Goal: Information Seeking & Learning: Learn about a topic

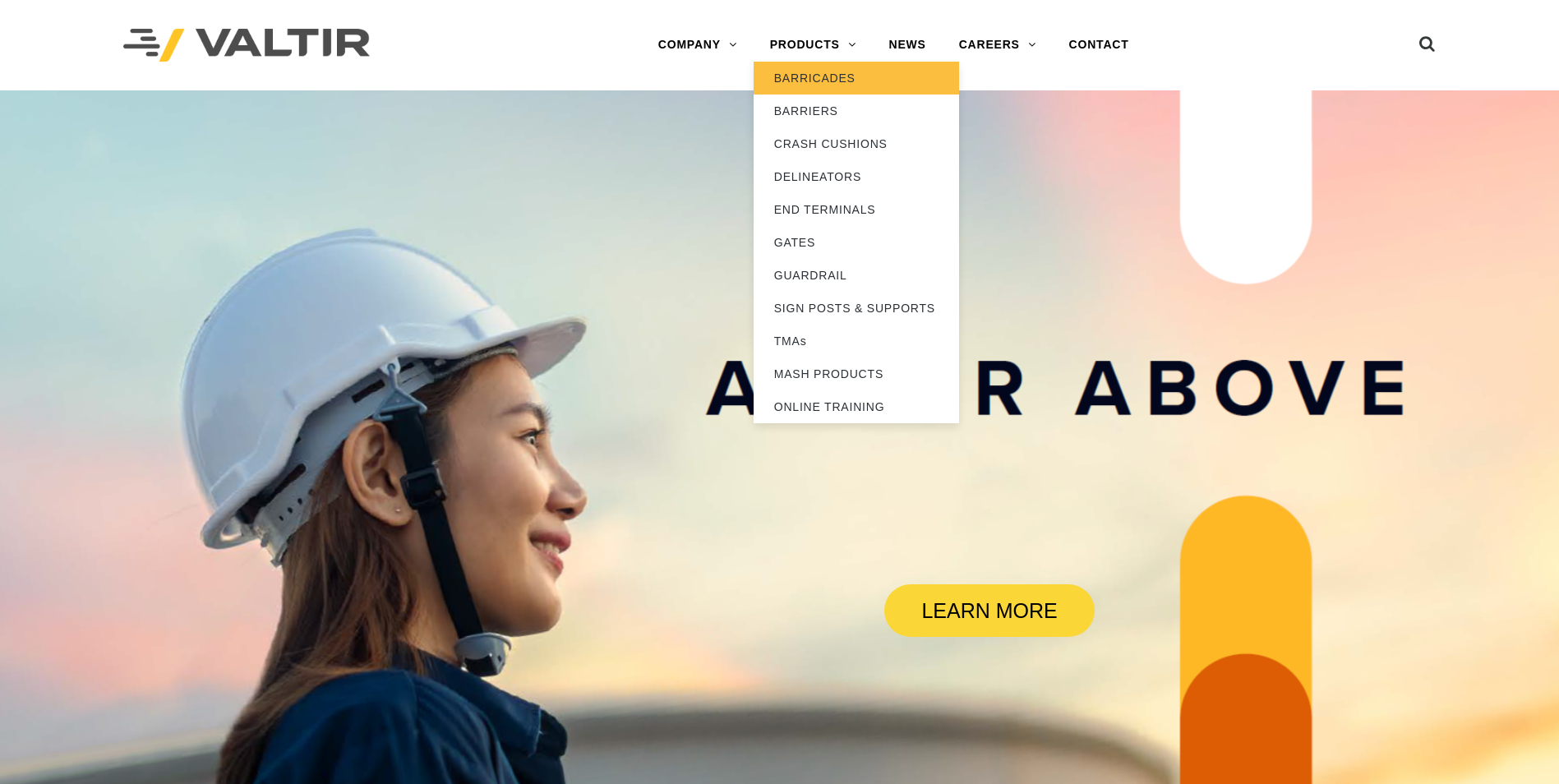
click at [811, 68] on link "BARRICADES" at bounding box center [856, 78] width 205 height 33
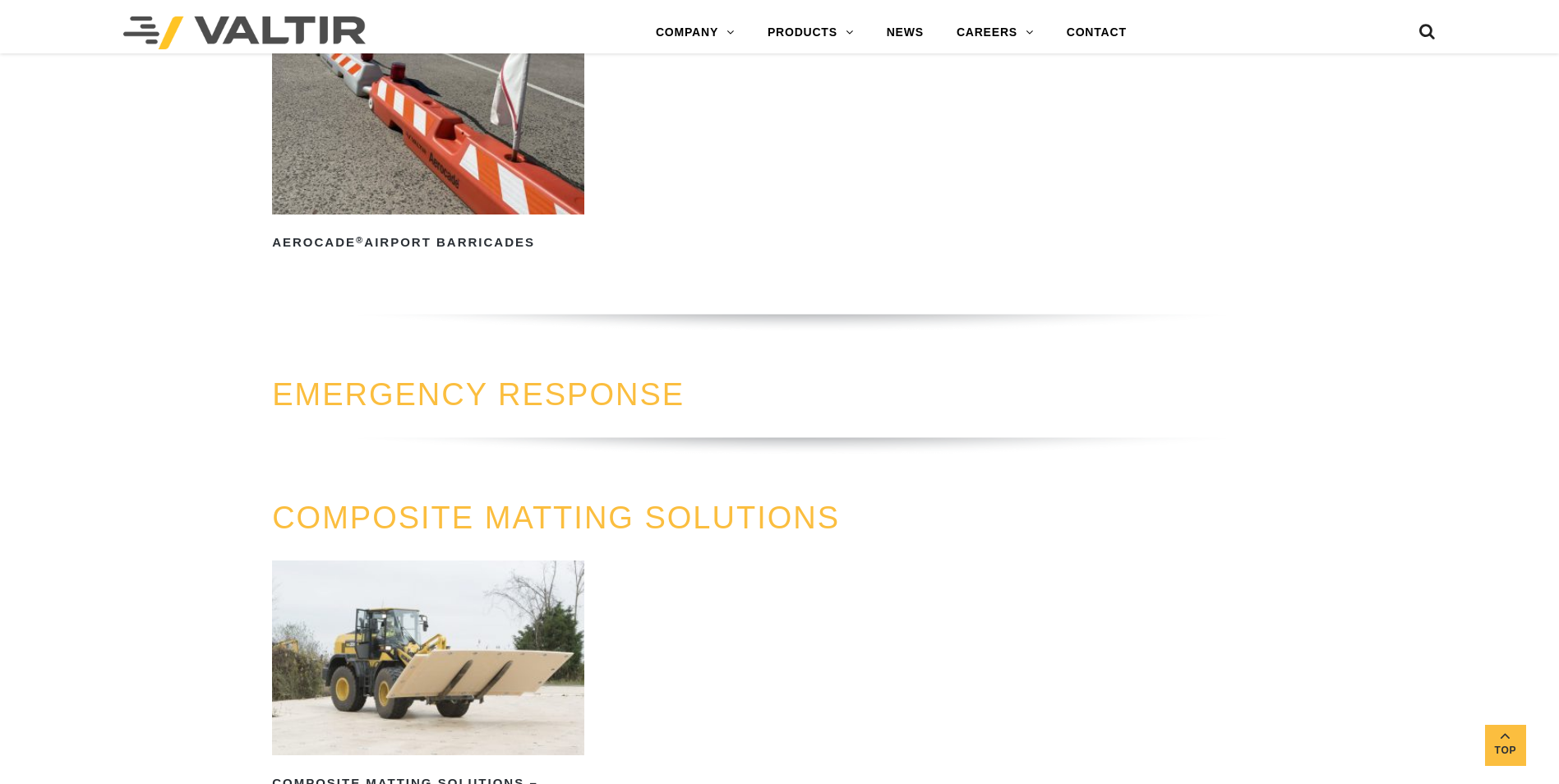
scroll to position [1561, 0]
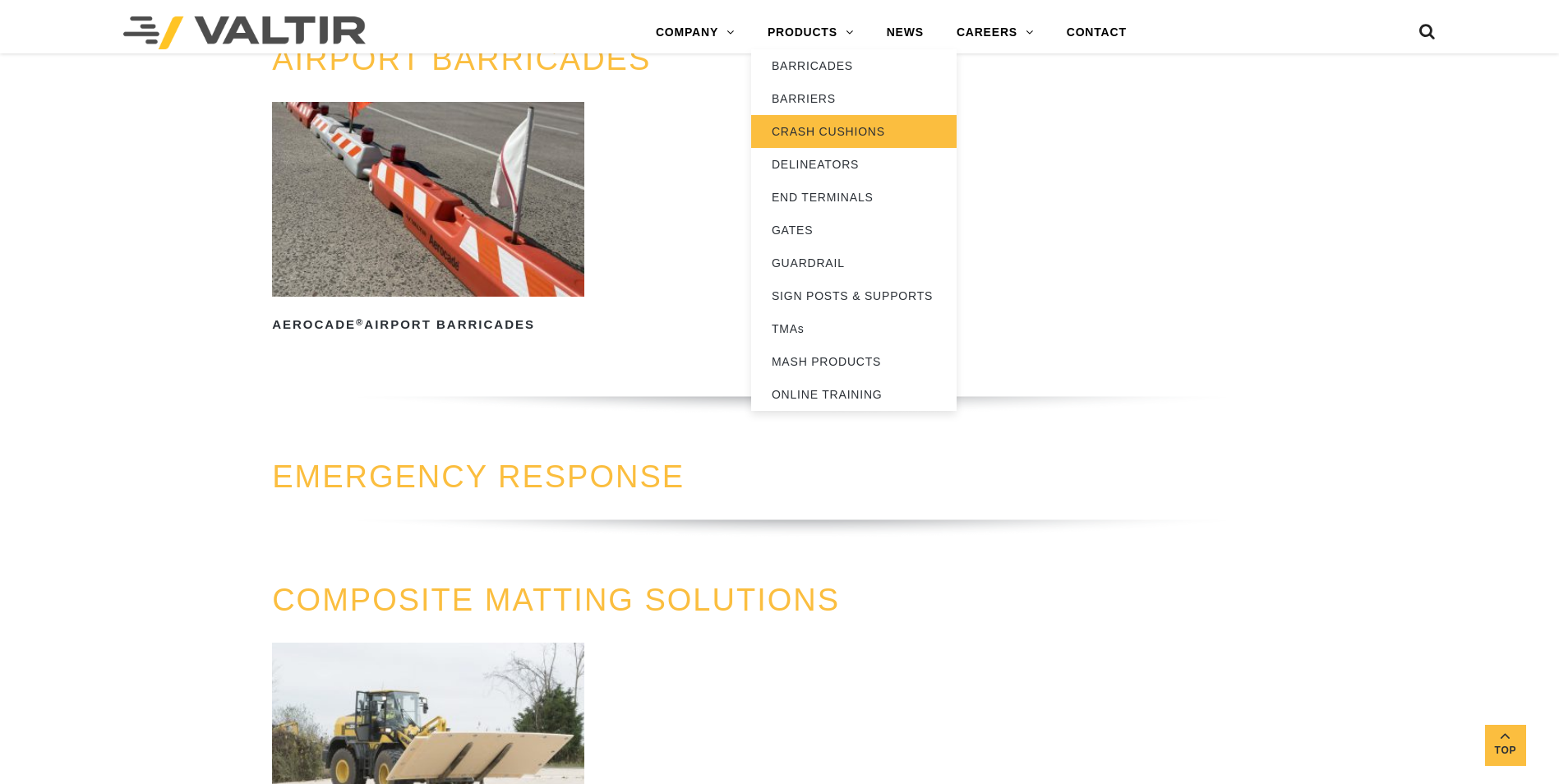
click at [860, 137] on link "CRASH CUSHIONS" at bounding box center [854, 131] width 205 height 33
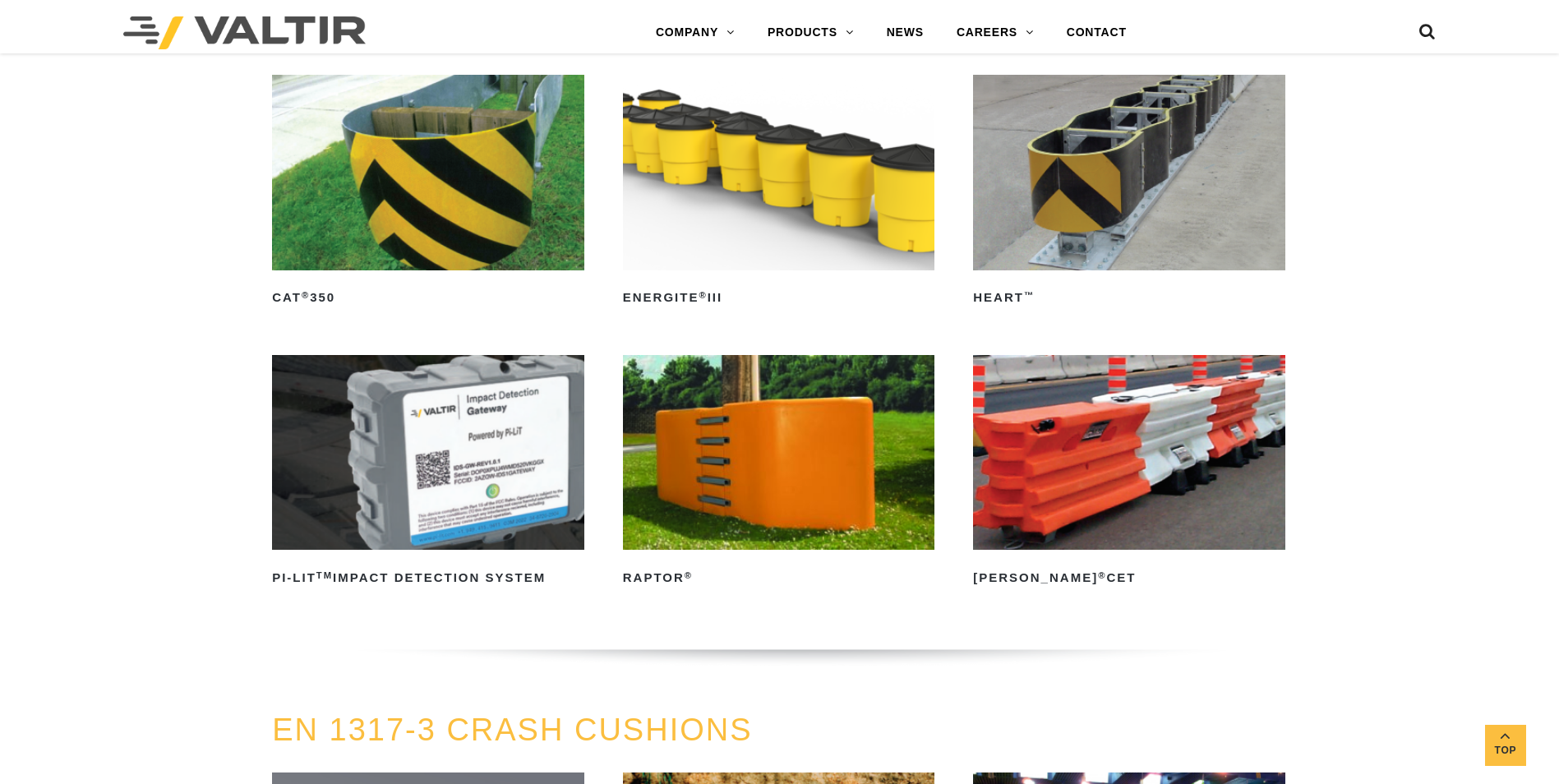
scroll to position [4683, 0]
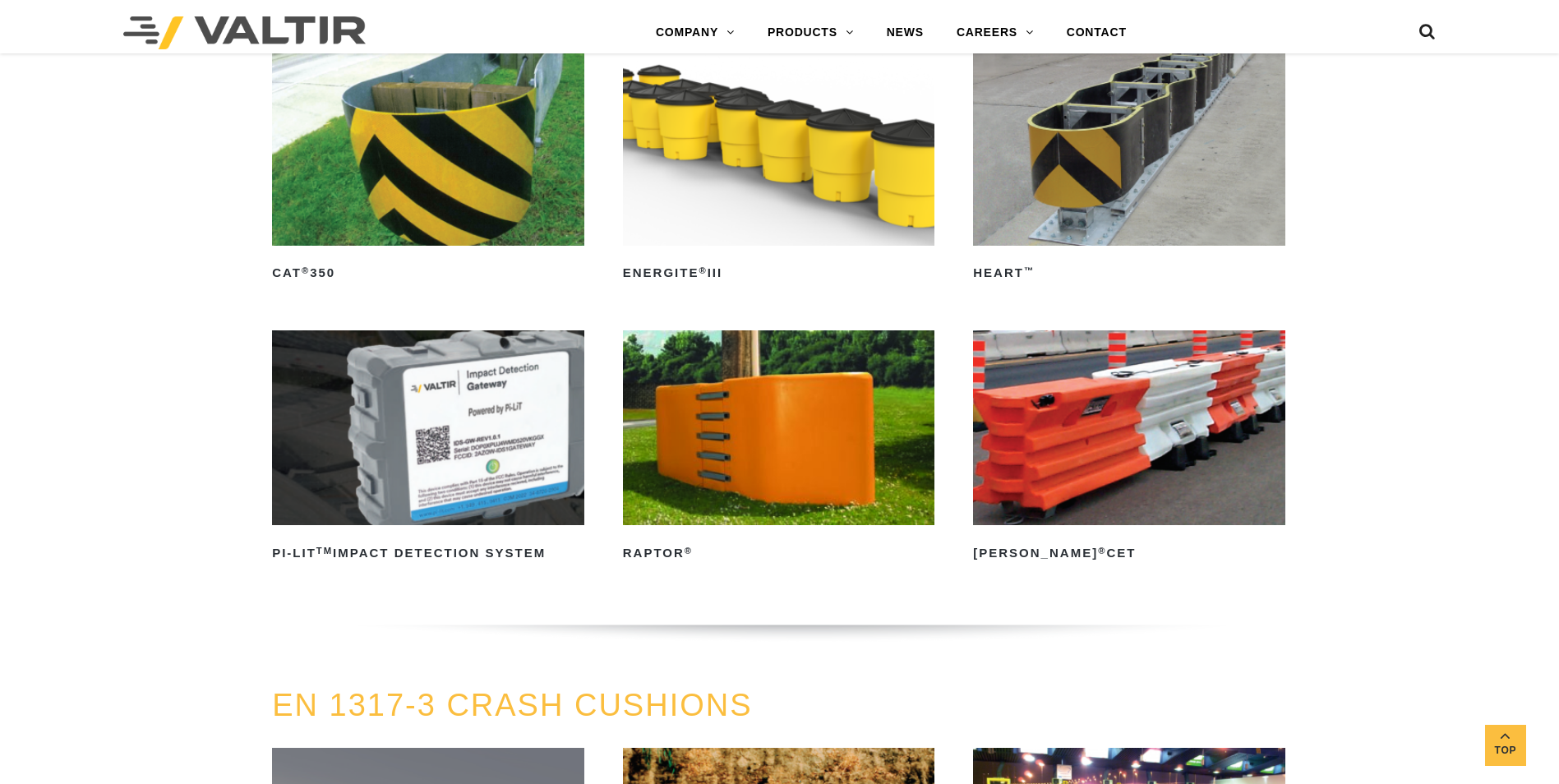
click at [1060, 389] on img at bounding box center [1128, 427] width 312 height 194
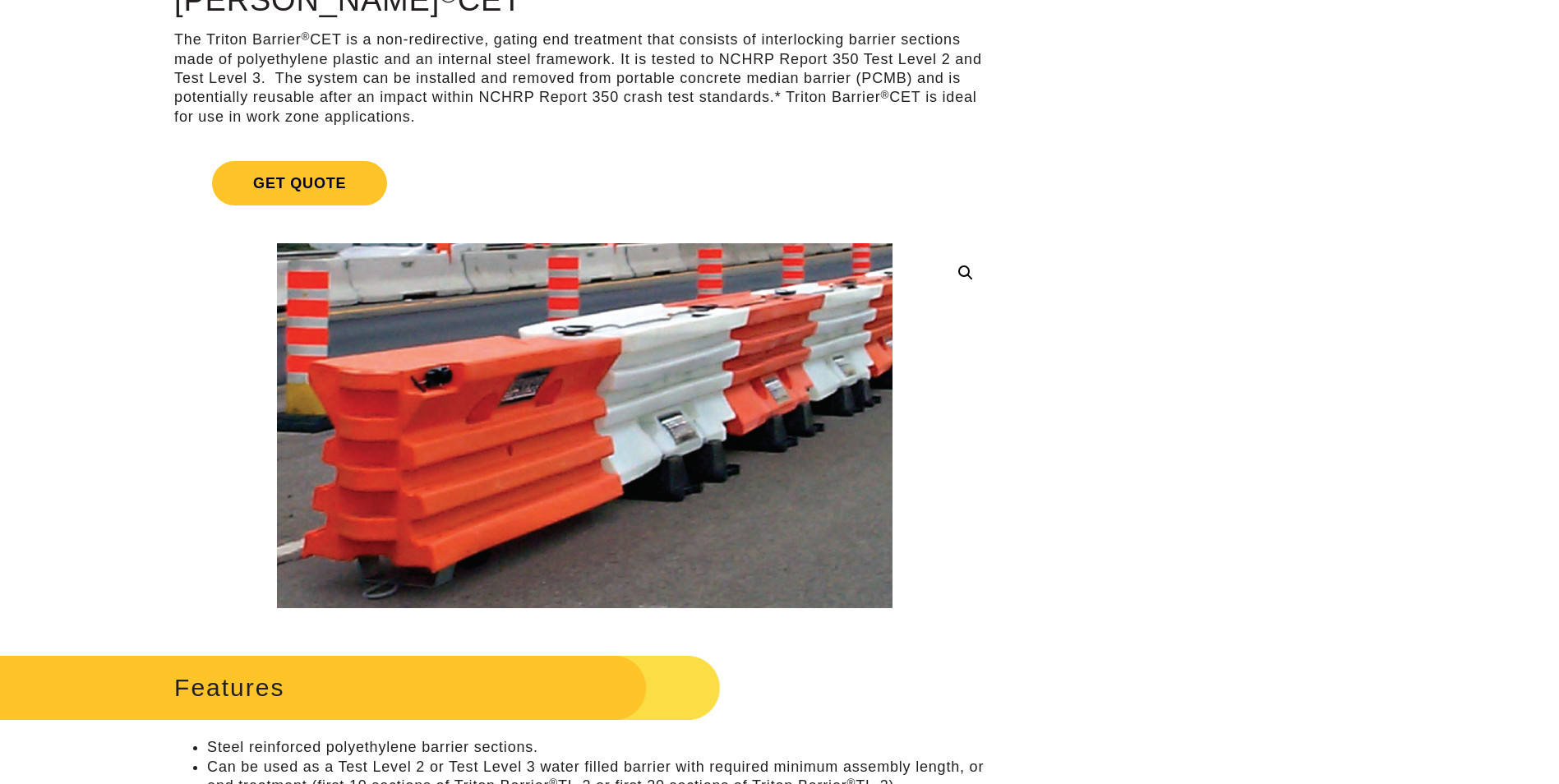
scroll to position [82, 0]
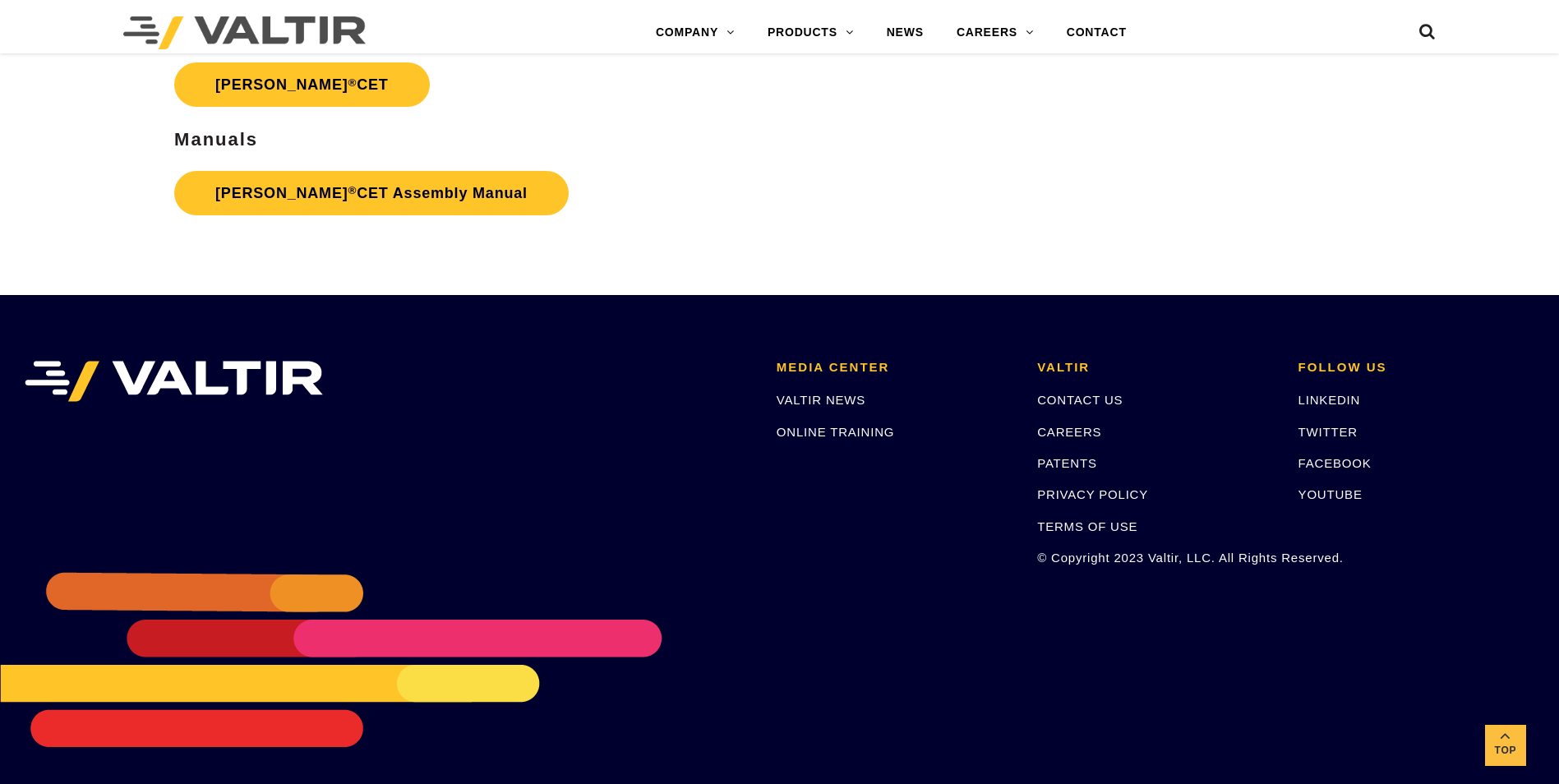
scroll to position [3205, 0]
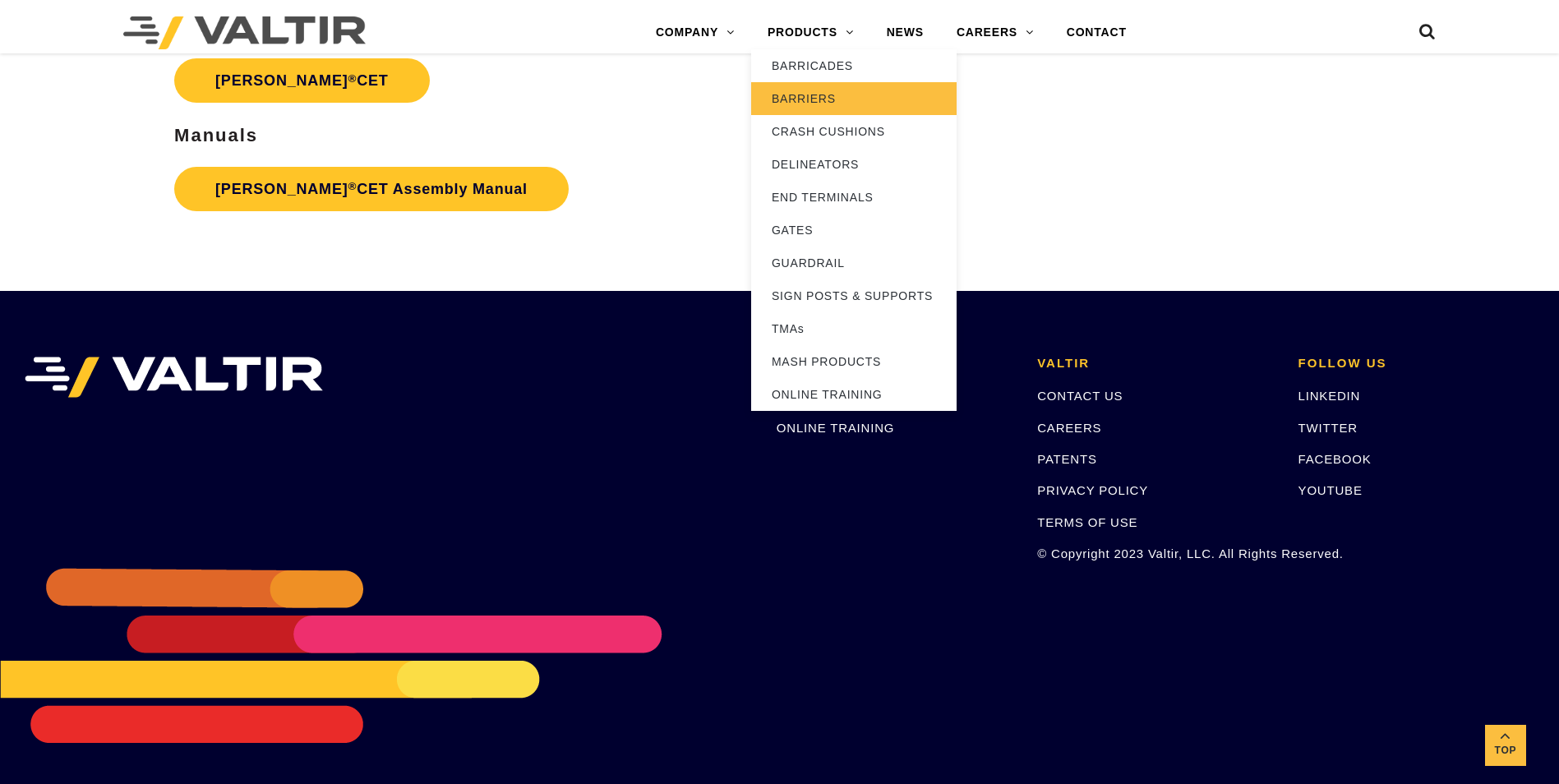
click at [810, 102] on link "BARRIERS" at bounding box center [854, 98] width 205 height 33
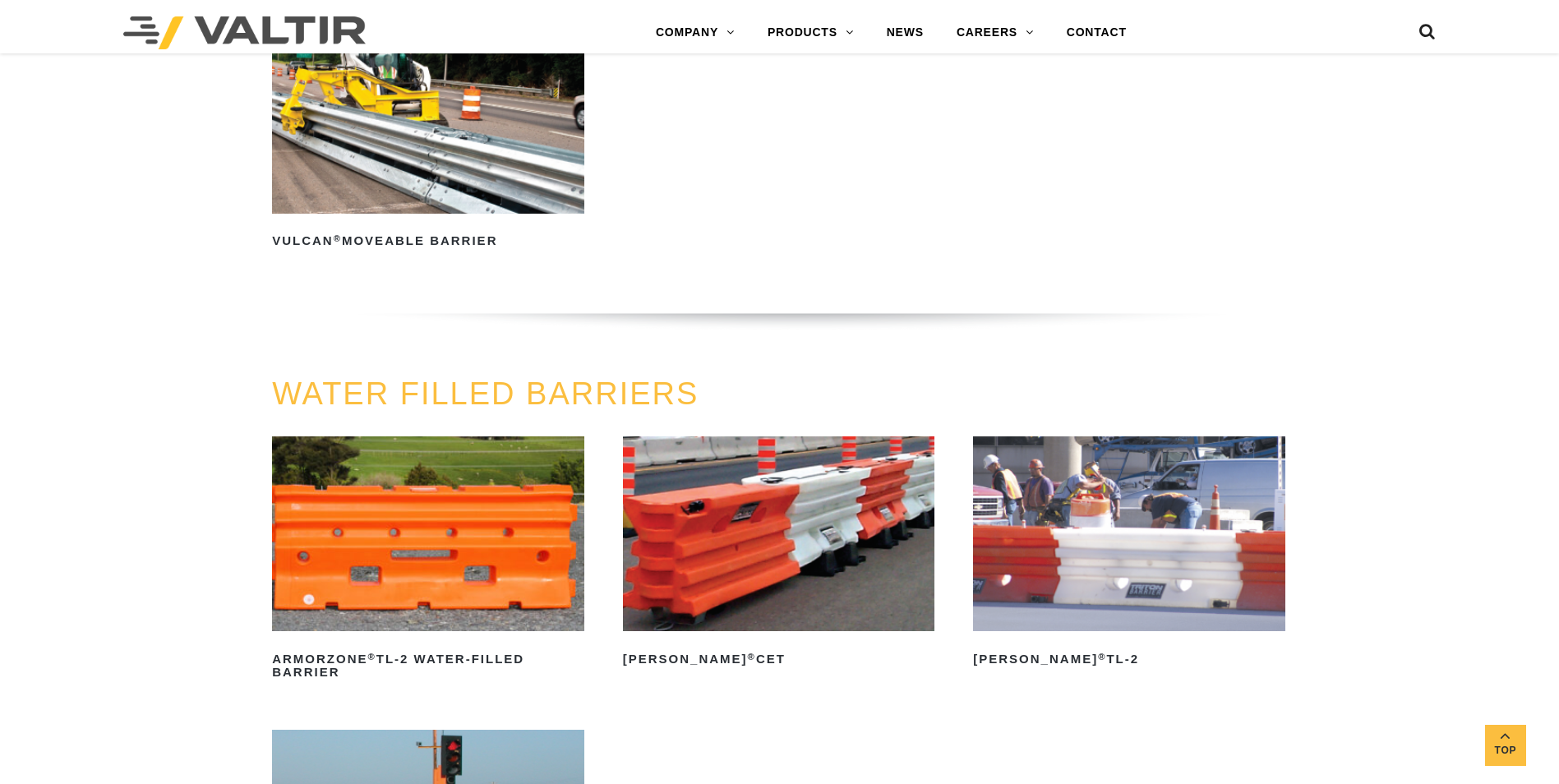
scroll to position [2301, 0]
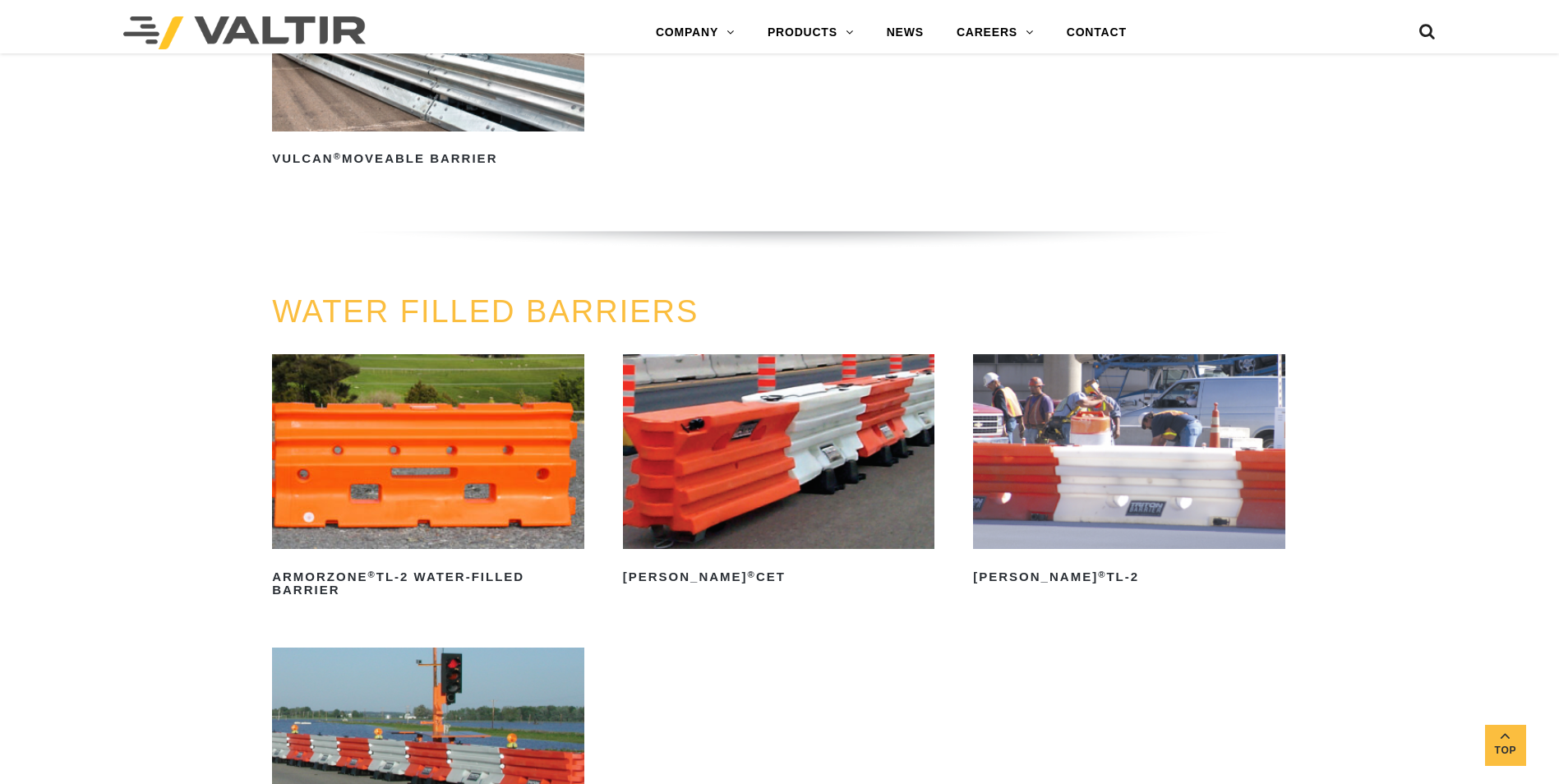
click at [1098, 475] on img at bounding box center [1128, 451] width 312 height 194
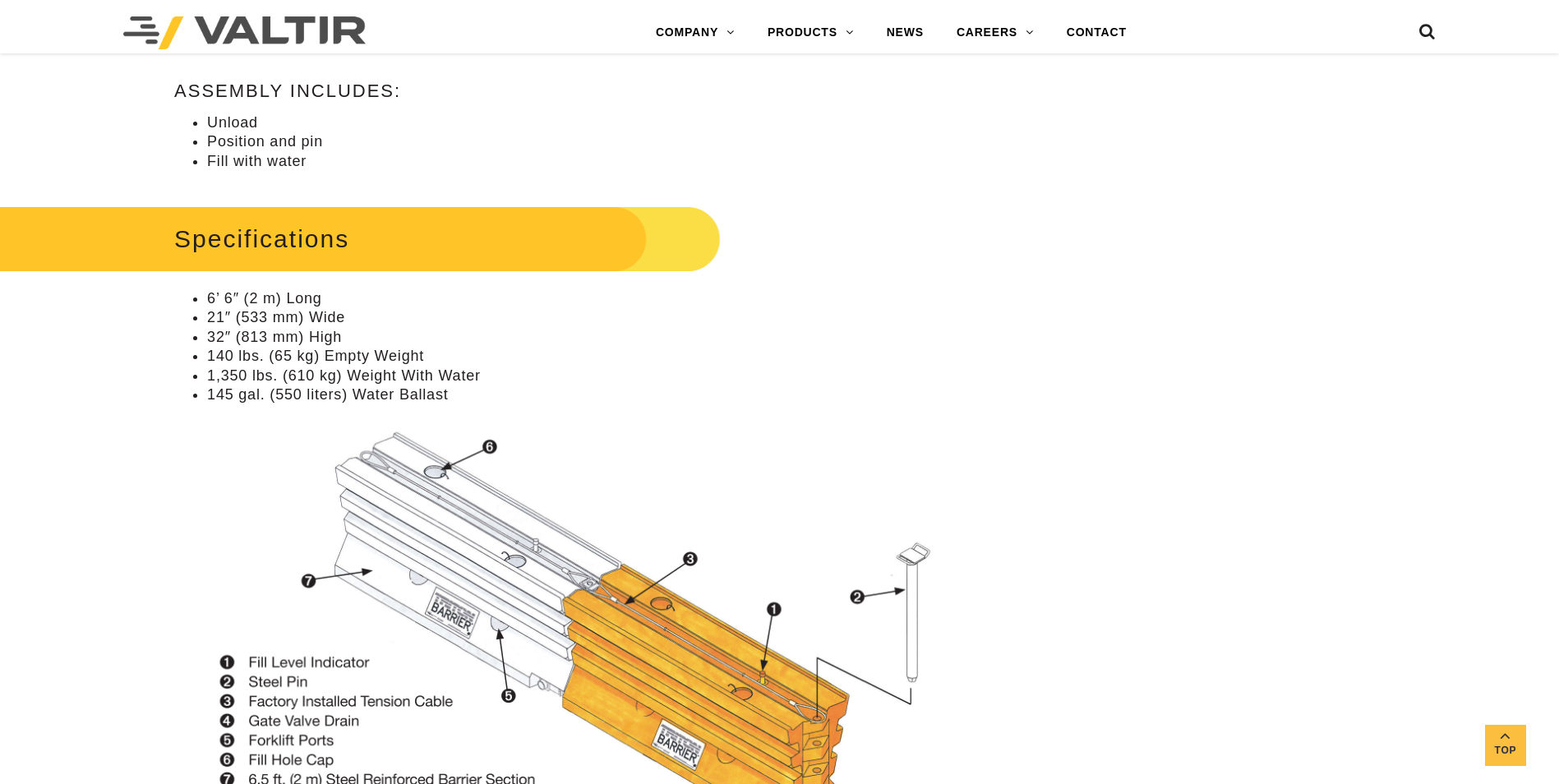
scroll to position [1150, 0]
